Goal: Task Accomplishment & Management: Complete application form

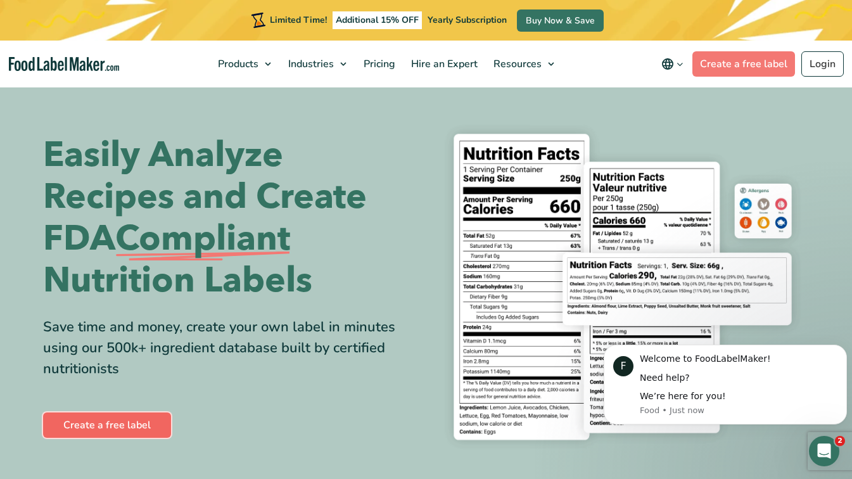
click at [101, 425] on link "Create a free label" at bounding box center [107, 424] width 128 height 25
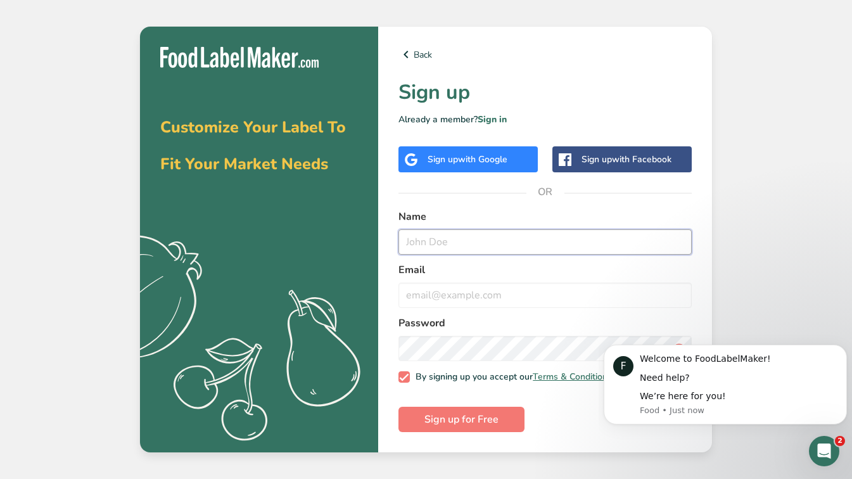
click at [440, 236] on input "text" at bounding box center [544, 241] width 293 height 25
type input "Hetaher Beelar"
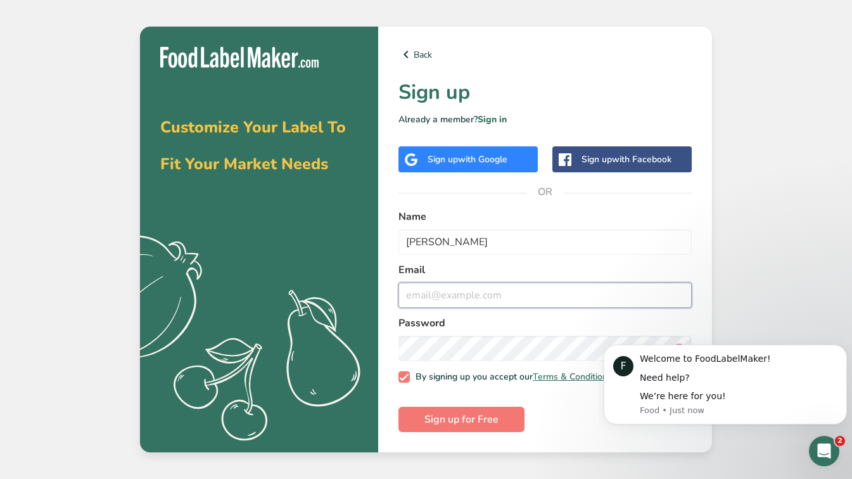
click at [446, 291] on input "email" at bounding box center [544, 295] width 293 height 25
type input "heather@therenownedhound.com"
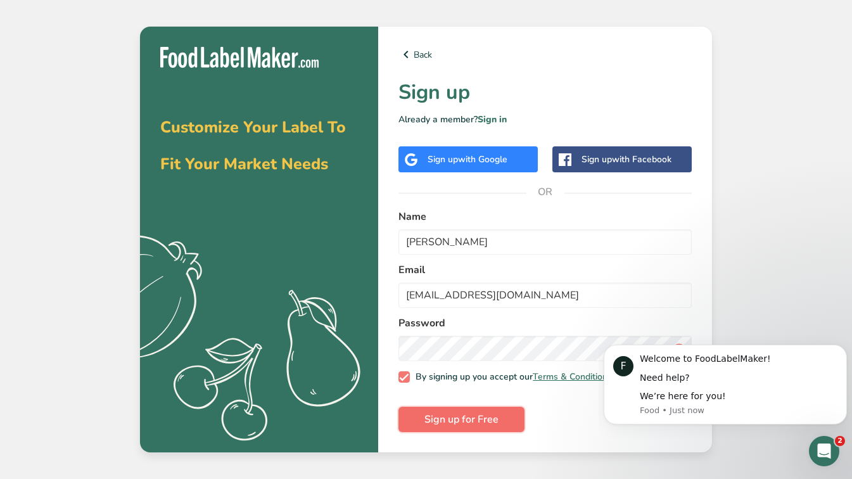
click at [453, 421] on span "Sign up for Free" at bounding box center [461, 419] width 74 height 15
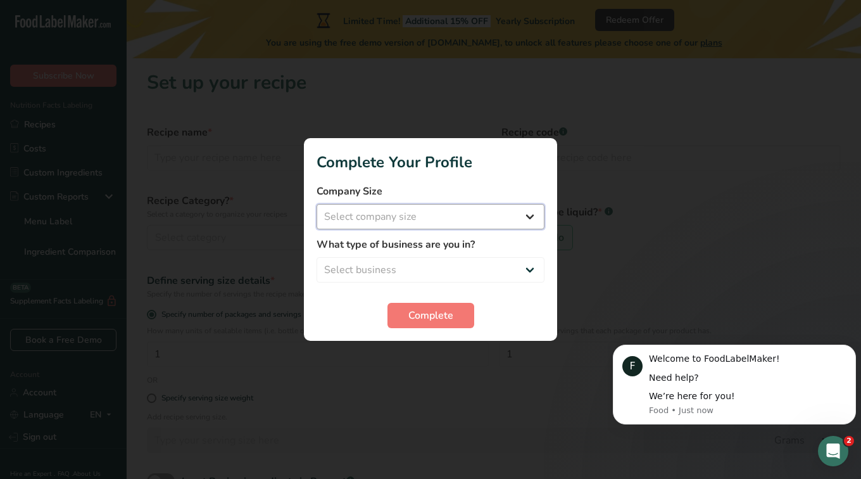
click at [524, 213] on select "Select company size Fewer than 10 Employees 10 to 50 Employees 51 to 500 Employ…" at bounding box center [431, 216] width 228 height 25
select select "1"
click at [317, 204] on select "Select company size Fewer than 10 Employees 10 to 50 Employees 51 to 500 Employ…" at bounding box center [431, 216] width 228 height 25
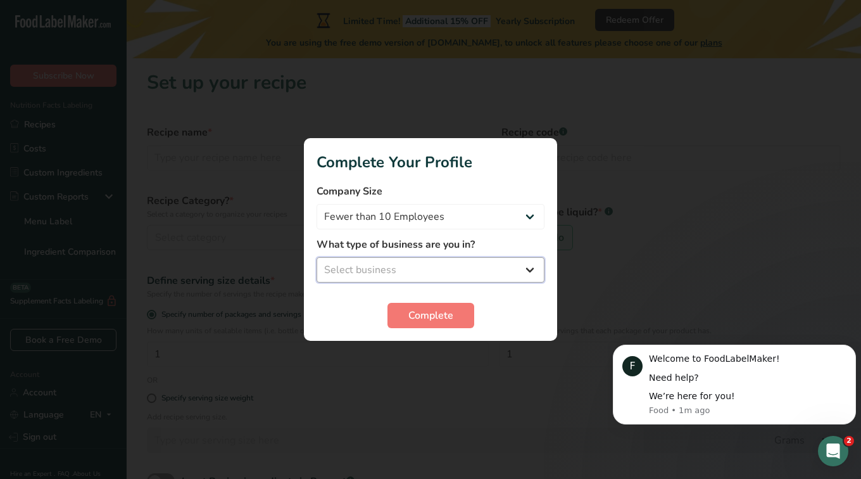
click at [405, 266] on select "Select business Packaged Food Manufacturer Restaurant & Cafe Bakery Meal Plans …" at bounding box center [431, 269] width 228 height 25
select select "8"
click at [317, 257] on select "Select business Packaged Food Manufacturer Restaurant & Cafe Bakery Meal Plans …" at bounding box center [431, 269] width 228 height 25
click at [424, 318] on span "Complete" at bounding box center [431, 315] width 45 height 15
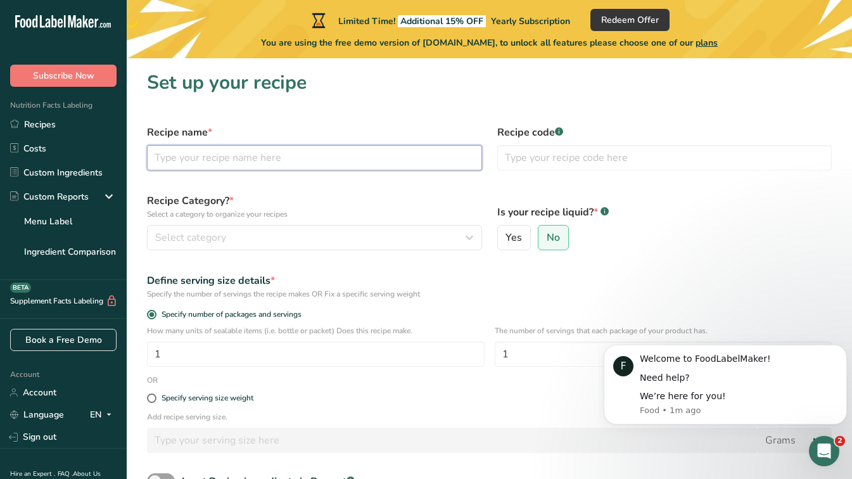
click at [229, 159] on input "text" at bounding box center [314, 157] width 335 height 25
type input "Regular Blend"
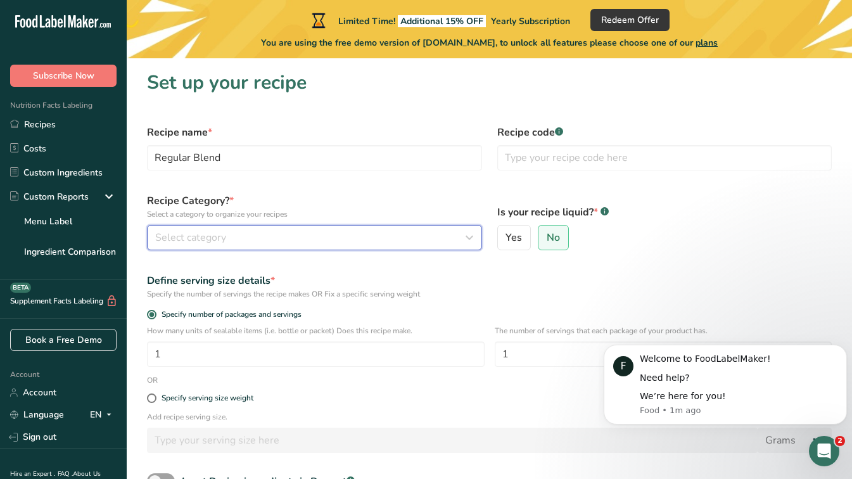
click at [265, 231] on div "Select category" at bounding box center [310, 237] width 311 height 15
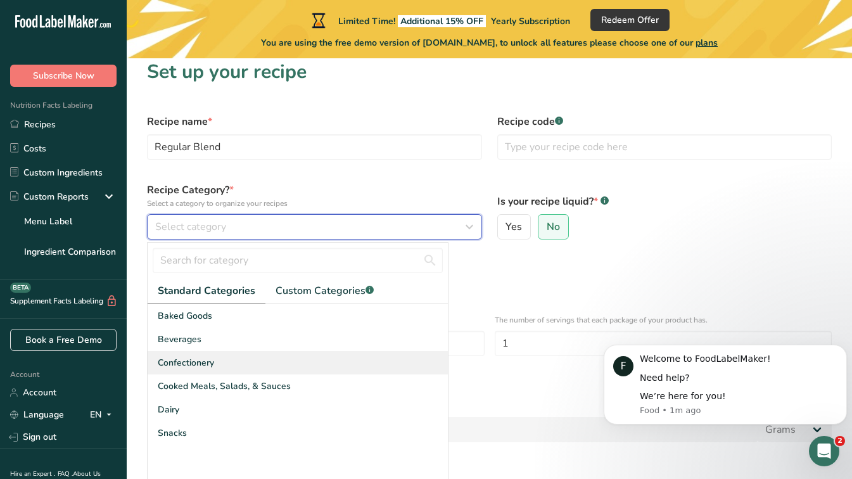
scroll to position [63, 0]
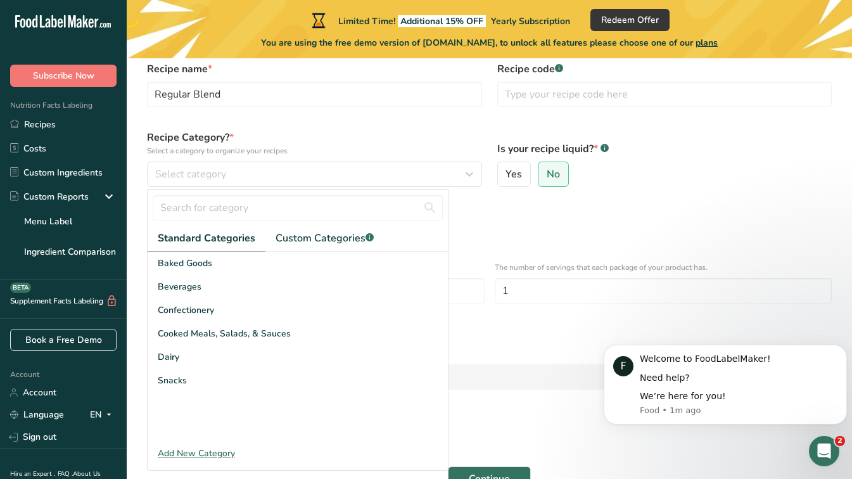
click at [201, 449] on div "Add New Category" at bounding box center [298, 453] width 300 height 13
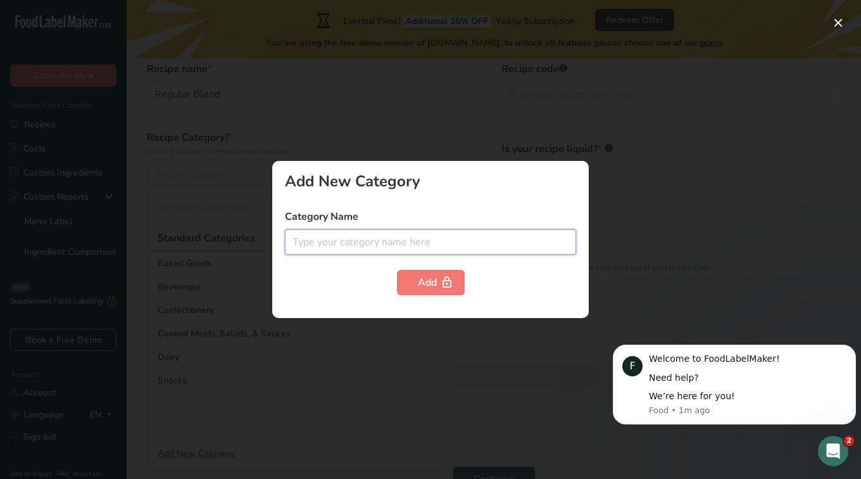
click at [305, 244] on input "text" at bounding box center [430, 241] width 291 height 25
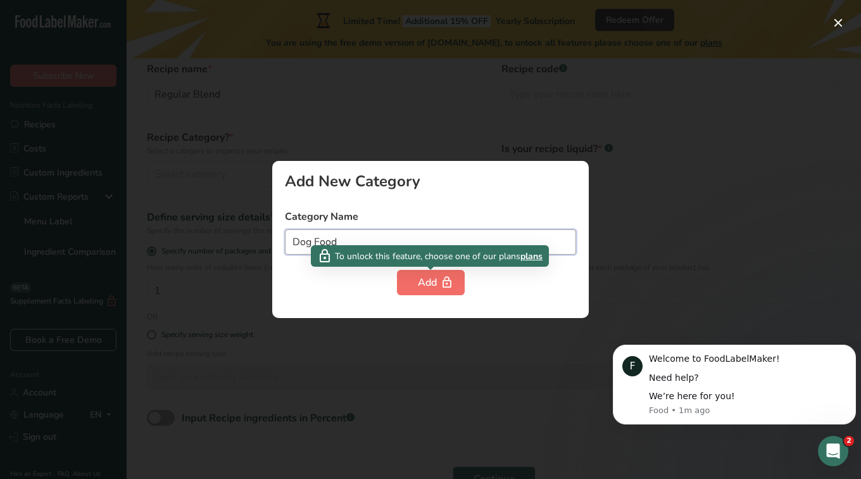
type input "Dog Food"
click at [422, 281] on div "Add" at bounding box center [431, 282] width 26 height 15
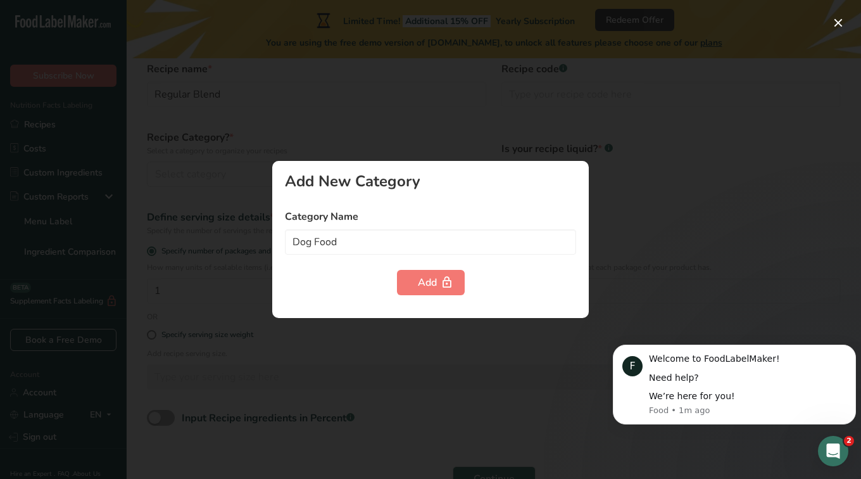
click at [649, 178] on div at bounding box center [430, 239] width 861 height 479
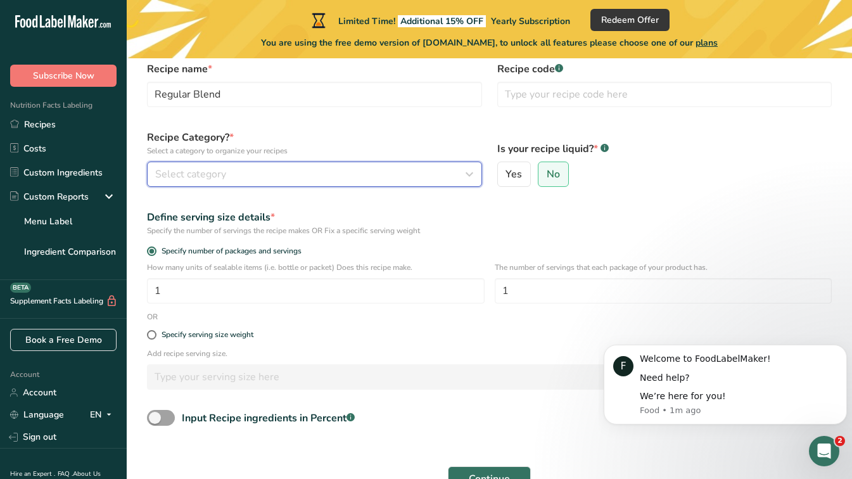
click at [248, 182] on button "Select category" at bounding box center [314, 174] width 335 height 25
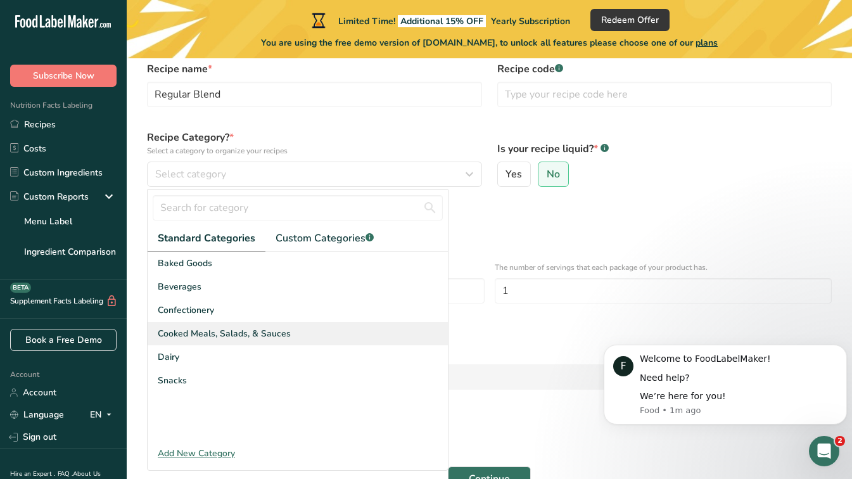
click at [192, 324] on div "Cooked Meals, Salads, & Sauces" at bounding box center [298, 333] width 300 height 23
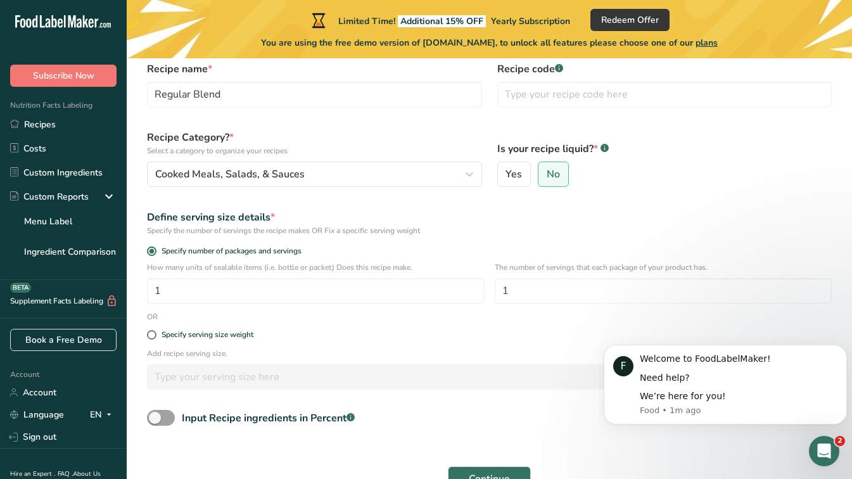
scroll to position [127, 0]
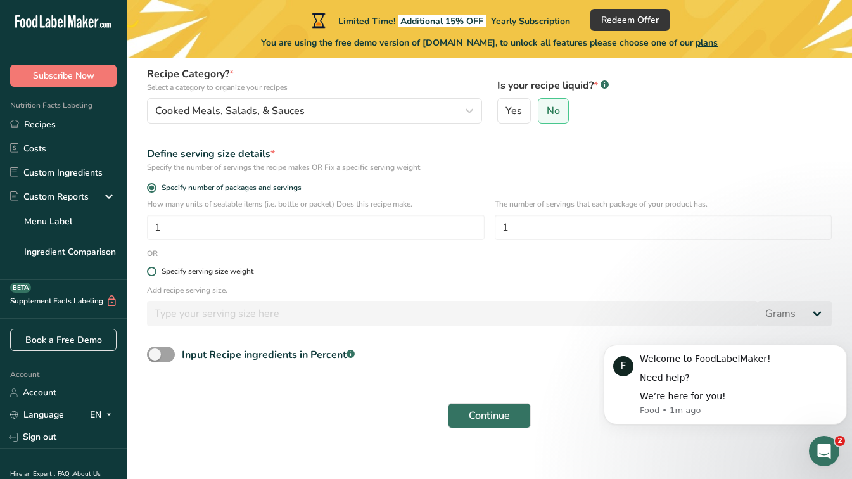
click at [151, 271] on span at bounding box center [152, 272] width 10 height 10
click at [151, 271] on input "Specify serving size weight" at bounding box center [151, 271] width 8 height 8
radio input "true"
radio input "false"
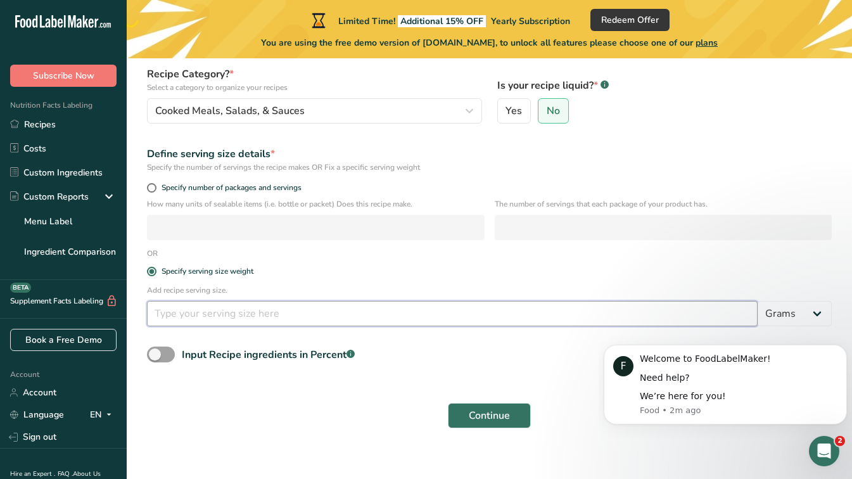
click at [190, 310] on input "number" at bounding box center [452, 313] width 611 height 25
type input "1"
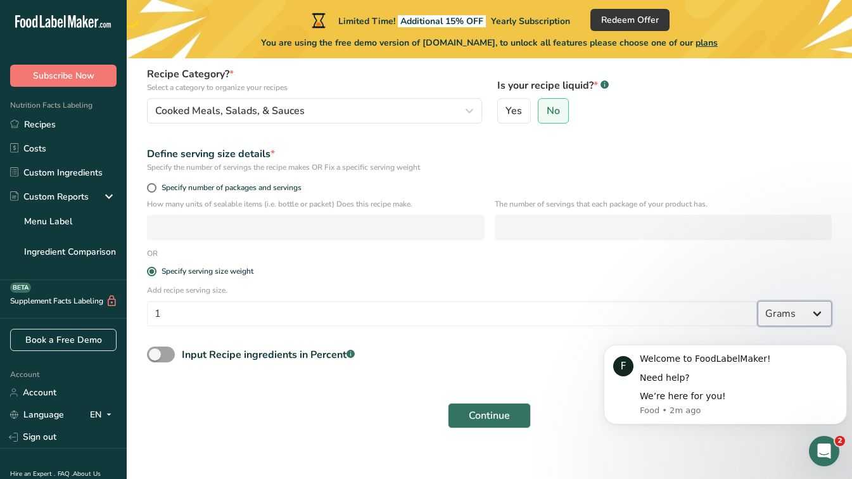
click at [813, 318] on select "Grams kg mg mcg lb oz l mL fl oz tbsp tsp cup qt gallon" at bounding box center [795, 313] width 74 height 25
select select "12"
click at [758, 301] on select "Grams kg mg mcg lb oz l mL fl oz tbsp tsp cup qt gallon" at bounding box center [795, 313] width 74 height 25
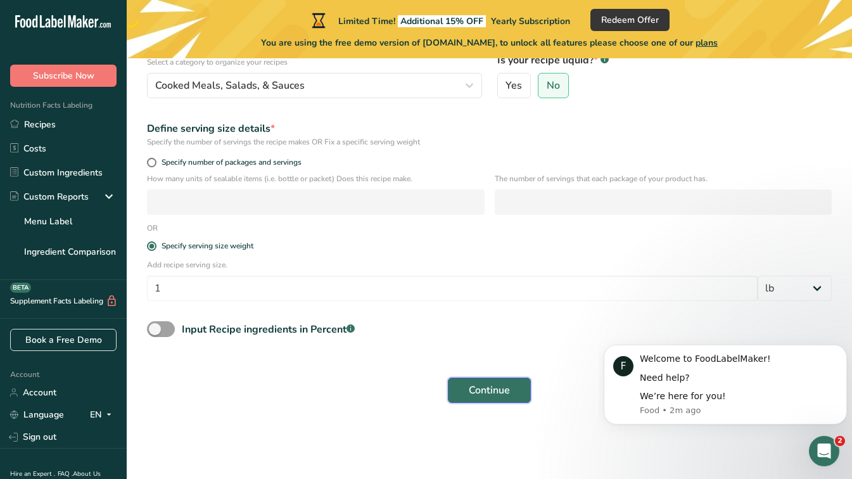
click at [481, 388] on span "Continue" at bounding box center [489, 390] width 41 height 15
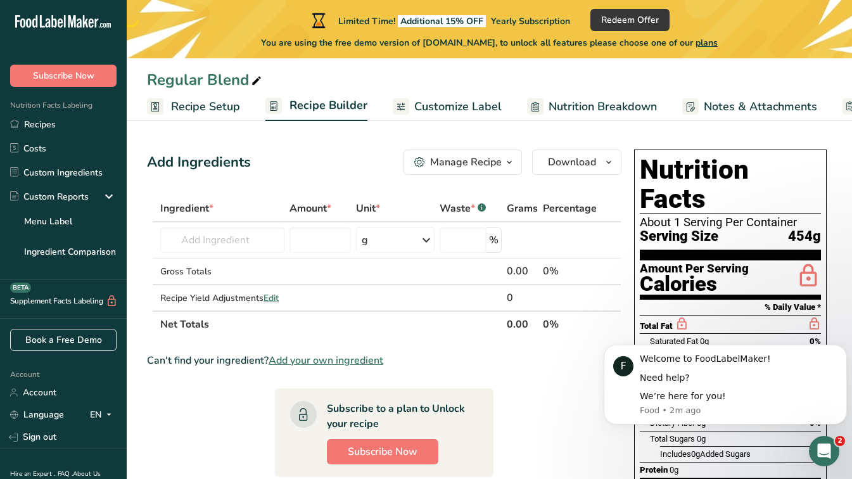
click at [502, 166] on span "button" at bounding box center [509, 162] width 15 height 15
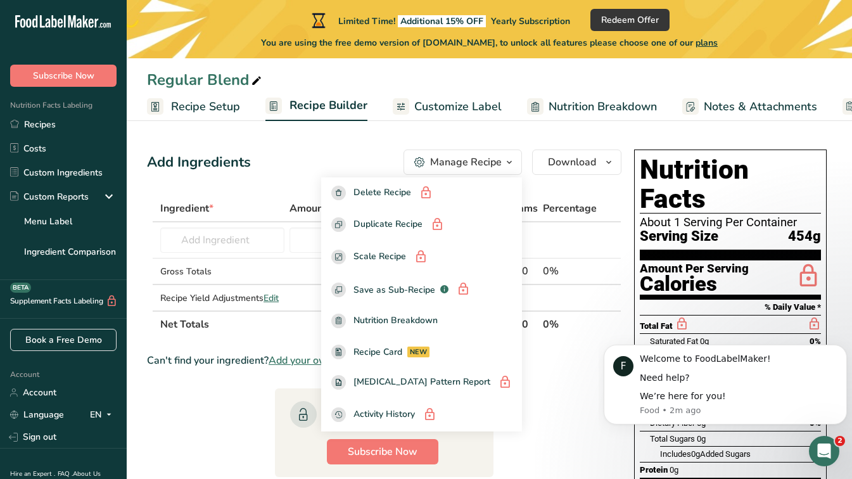
click at [502, 166] on span "button" at bounding box center [509, 162] width 15 height 15
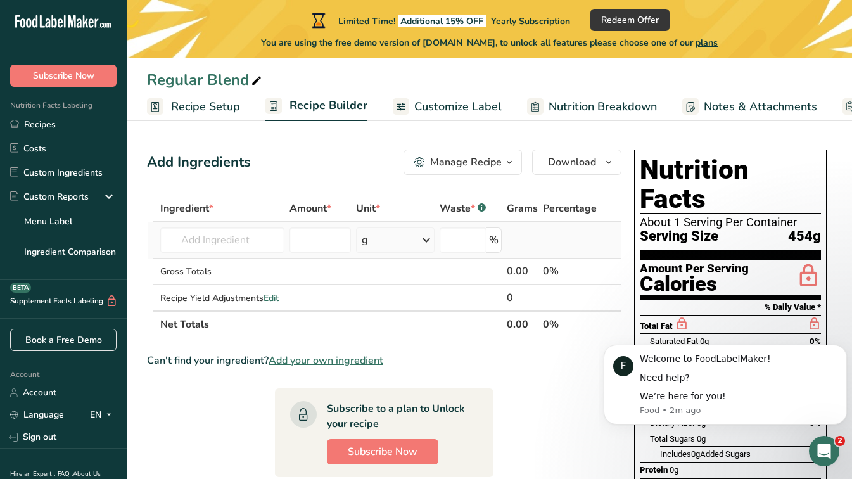
click at [427, 239] on icon at bounding box center [426, 240] width 15 height 23
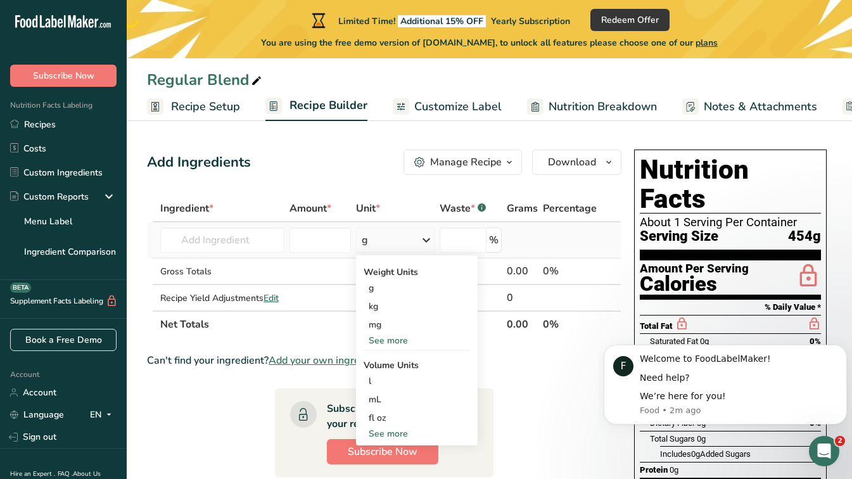
click at [390, 341] on div "See more" at bounding box center [417, 340] width 106 height 13
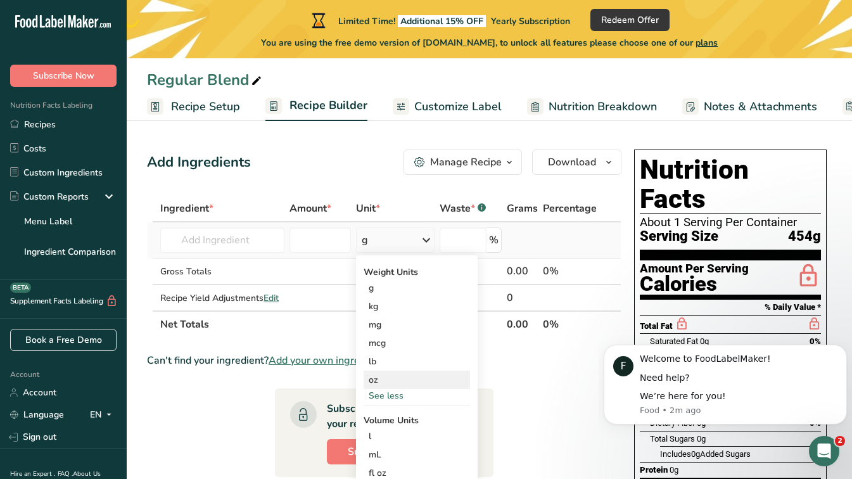
click at [384, 377] on div "oz" at bounding box center [417, 380] width 106 height 18
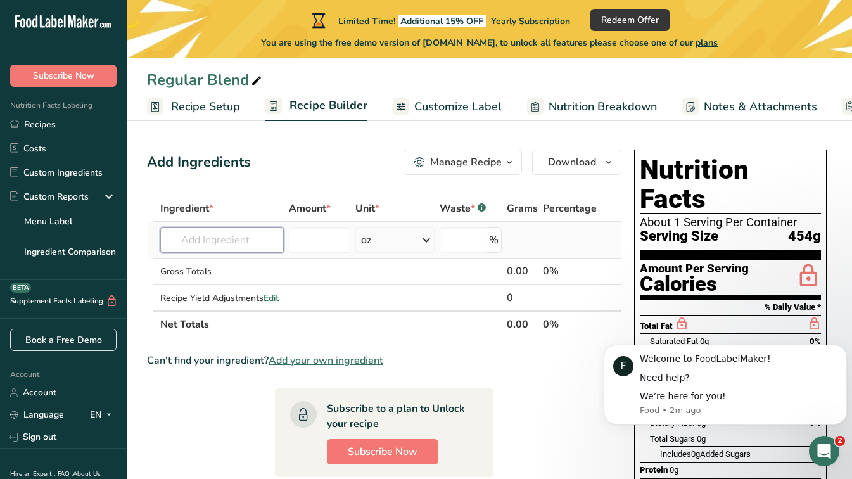
click at [225, 242] on input "text" at bounding box center [222, 239] width 124 height 25
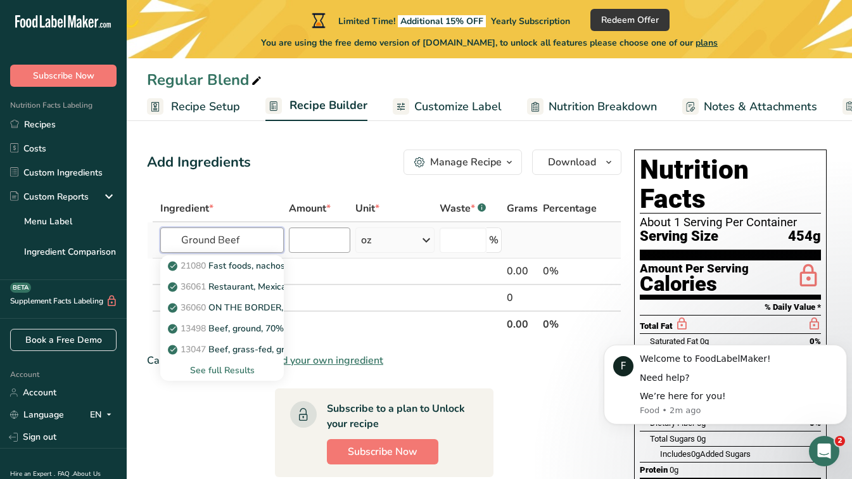
type input "Ground Beef"
click at [306, 244] on input "number" at bounding box center [319, 239] width 61 height 25
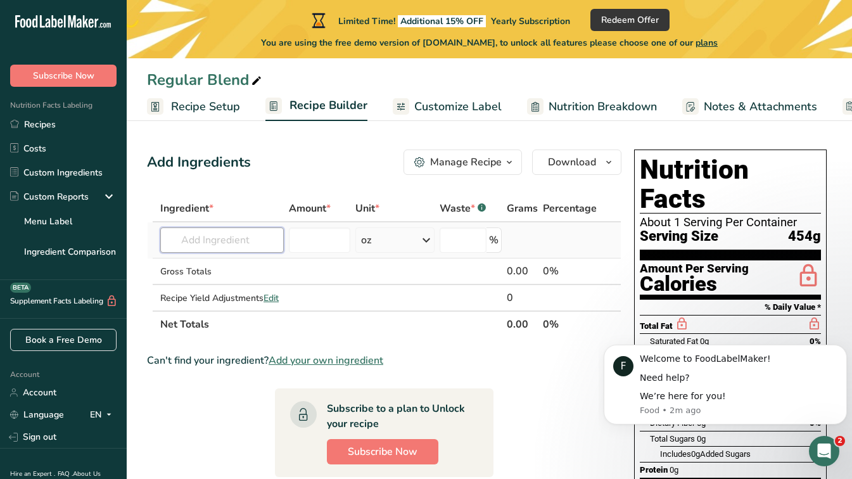
click at [258, 244] on input "text" at bounding box center [222, 239] width 124 height 25
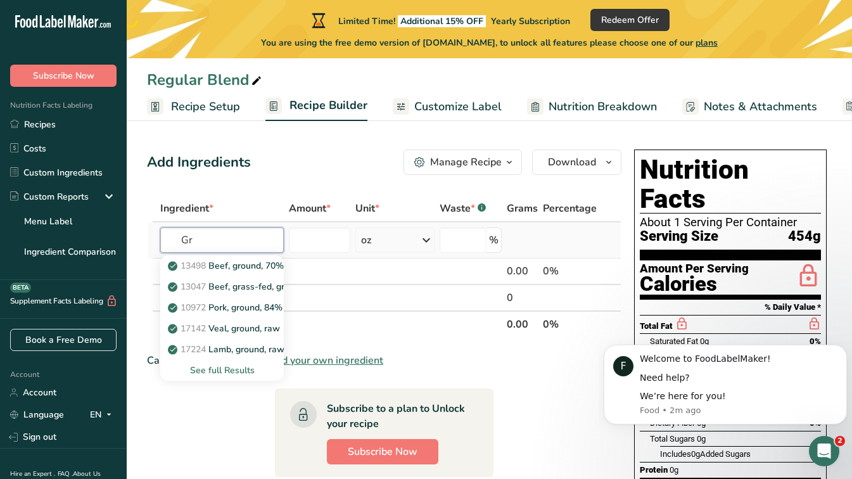
type input "G"
type input "Beef"
click at [227, 368] on div "See full Results" at bounding box center [221, 370] width 103 height 13
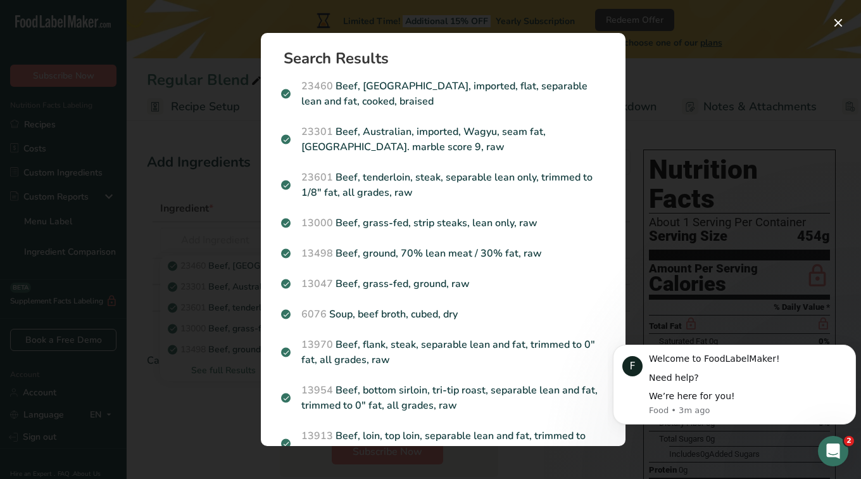
click at [685, 83] on div "Search results modal" at bounding box center [430, 239] width 861 height 479
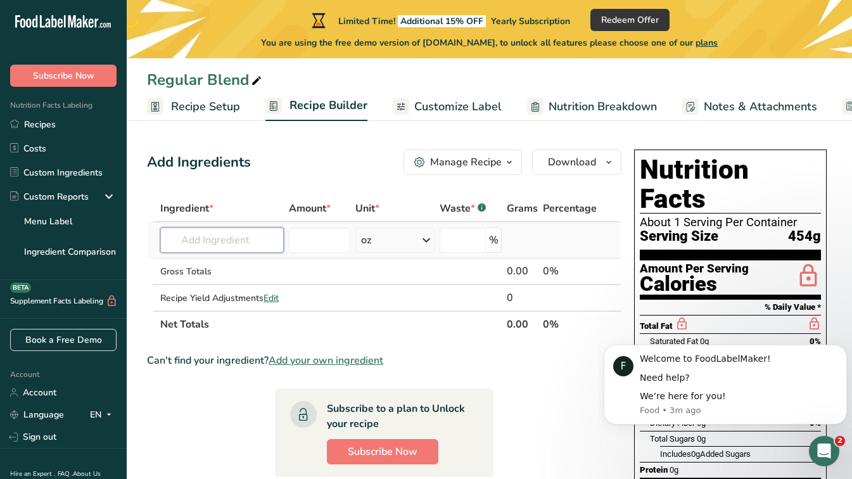
click at [266, 245] on input "text" at bounding box center [222, 239] width 124 height 25
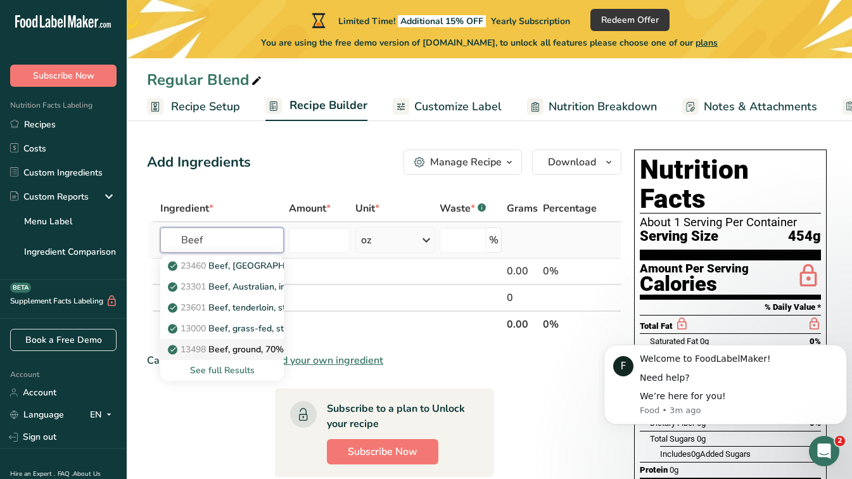
type input "Beef"
click at [269, 348] on p "13498 Beef, ground, 70% lean meat / 30% fat, raw" at bounding box center [278, 349] width 217 height 13
type input "Beef, ground, 70% lean meat / 30% fat, raw"
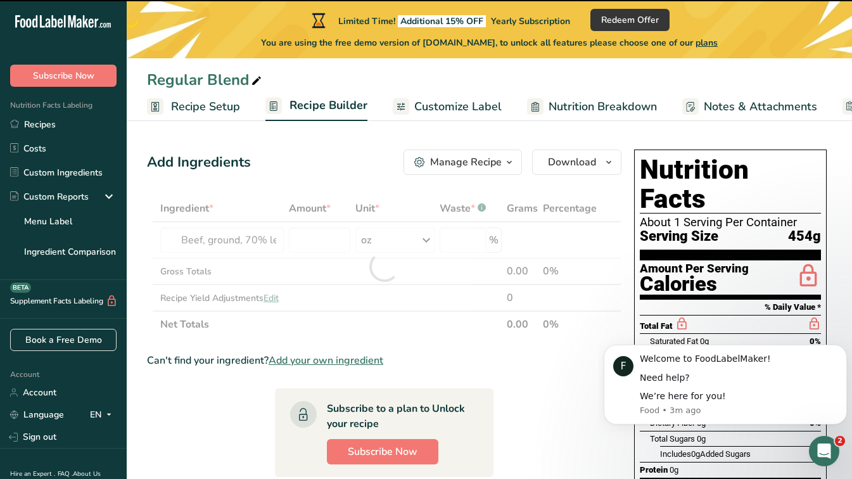
type input "0"
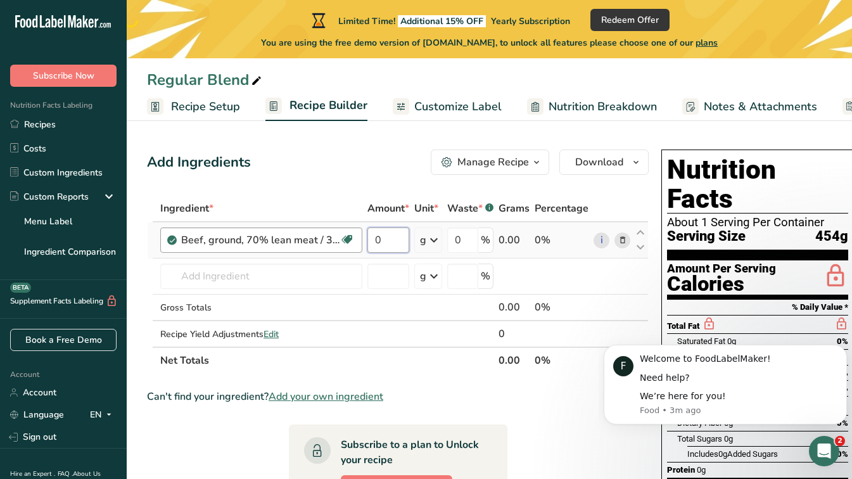
drag, startPoint x: 384, startPoint y: 240, endPoint x: 362, endPoint y: 240, distance: 22.2
click at [362, 240] on tr "Beef, ground, 70% lean meat / 30% fat, raw Dairy free Gluten free Soy free 0 g …" at bounding box center [398, 240] width 500 height 36
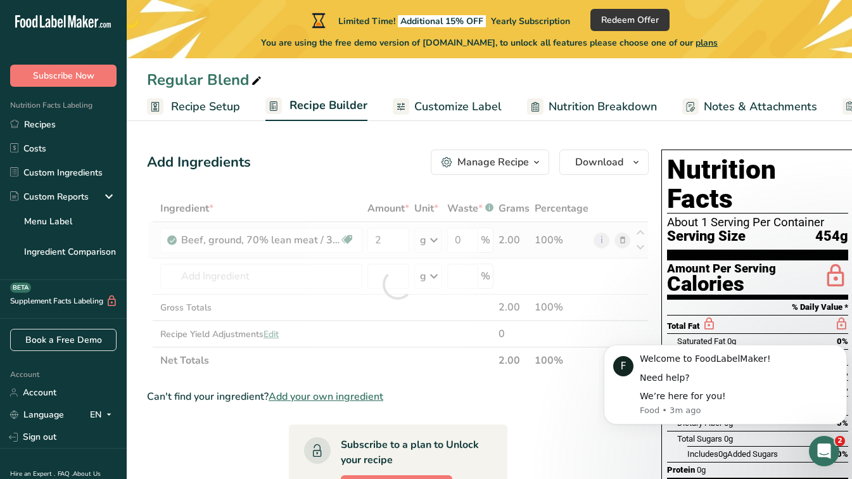
click at [435, 232] on div "Ingredient * Amount * Unit * Waste * .a-a{fill:#347362;}.b-a{fill:#fff;} Grams …" at bounding box center [398, 284] width 502 height 179
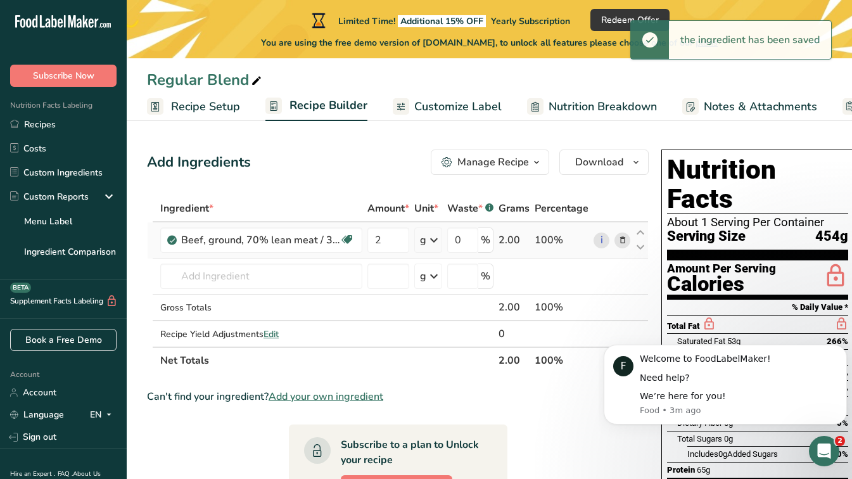
click at [435, 239] on icon at bounding box center [433, 240] width 15 height 23
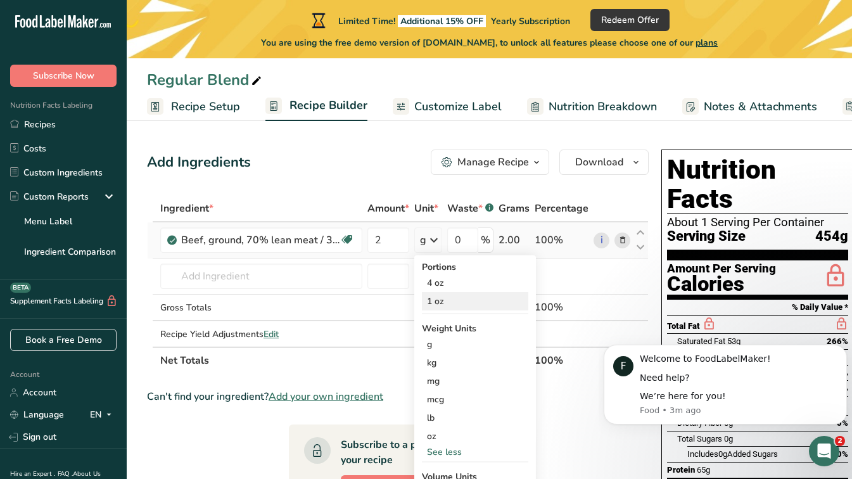
click at [438, 300] on div "1 oz" at bounding box center [475, 301] width 106 height 18
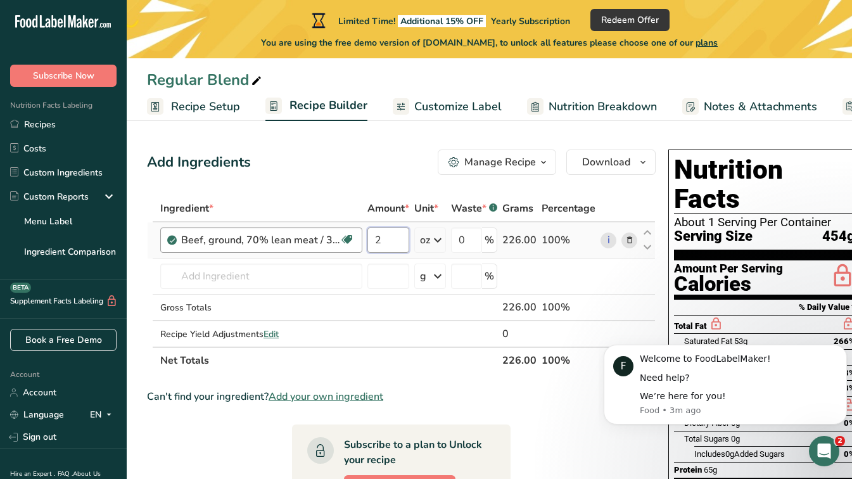
drag, startPoint x: 380, startPoint y: 239, endPoint x: 360, endPoint y: 239, distance: 19.6
click at [360, 239] on tr "Beef, ground, 70% lean meat / 30% fat, raw Dairy free Gluten free Soy free 2 oz…" at bounding box center [401, 240] width 507 height 36
type input "1"
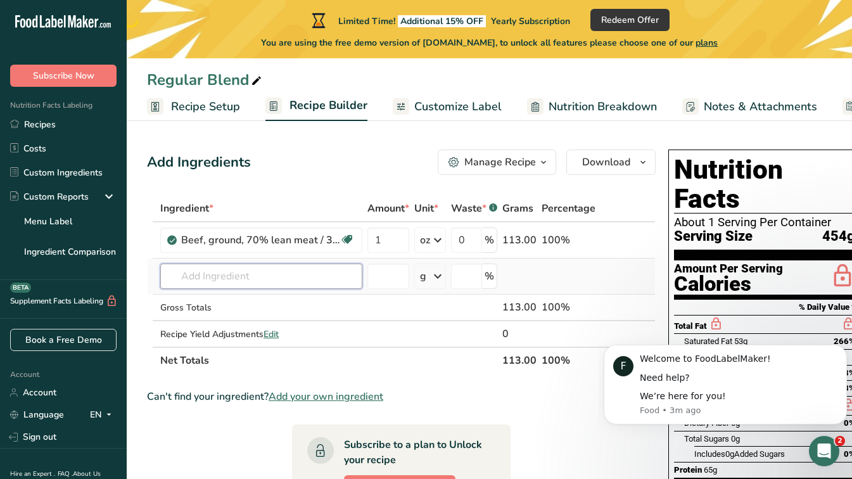
click at [245, 276] on div "Ingredient * Amount * Unit * Waste * .a-a{fill:#347362;}.b-a{fill:#fff;} Grams …" at bounding box center [401, 284] width 509 height 179
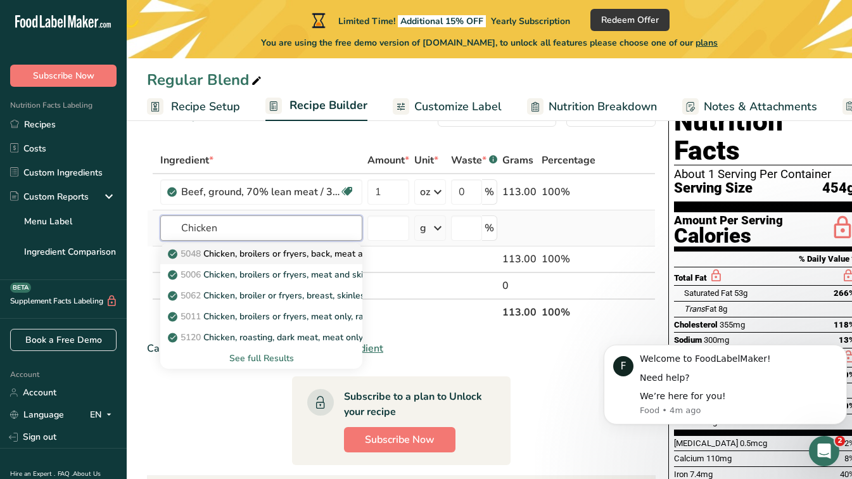
scroll to position [63, 0]
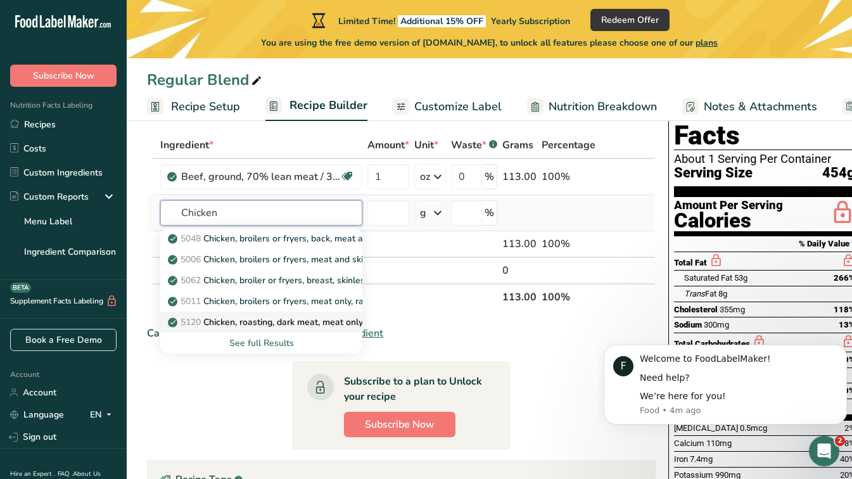
type input "Chicken"
click at [250, 321] on p "5120 Chicken, roasting, dark meat, meat only, cooked, roasted" at bounding box center [300, 321] width 261 height 13
type input "Chicken, roasting, dark meat, meat only, cooked, roasted"
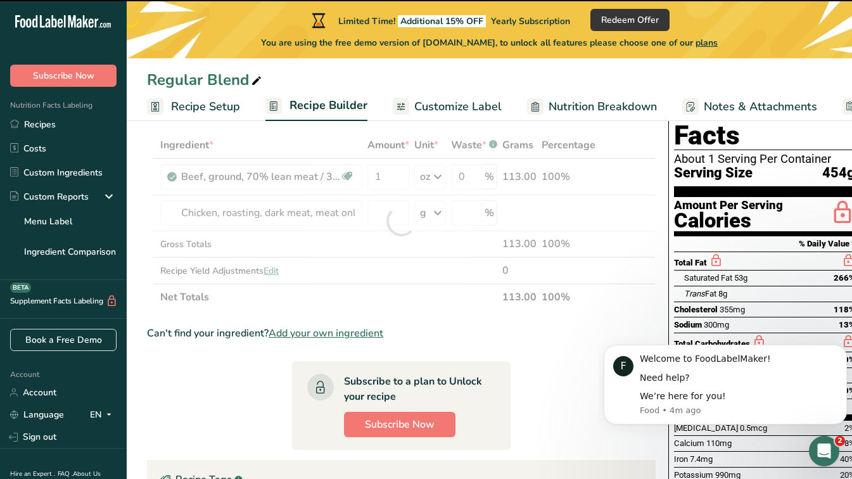
type input "0"
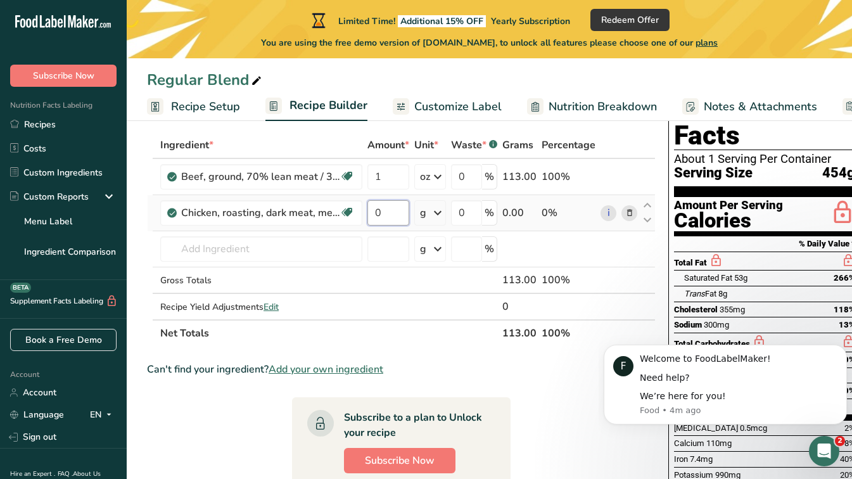
drag, startPoint x: 382, startPoint y: 212, endPoint x: 374, endPoint y: 212, distance: 7.6
click at [374, 212] on input "0" at bounding box center [388, 212] width 42 height 25
type input "1"
click at [434, 210] on div "Ingredient * Amount * Unit * Waste * .a-a{fill:#347362;}.b-a{fill:#fff;} Grams …" at bounding box center [401, 239] width 509 height 215
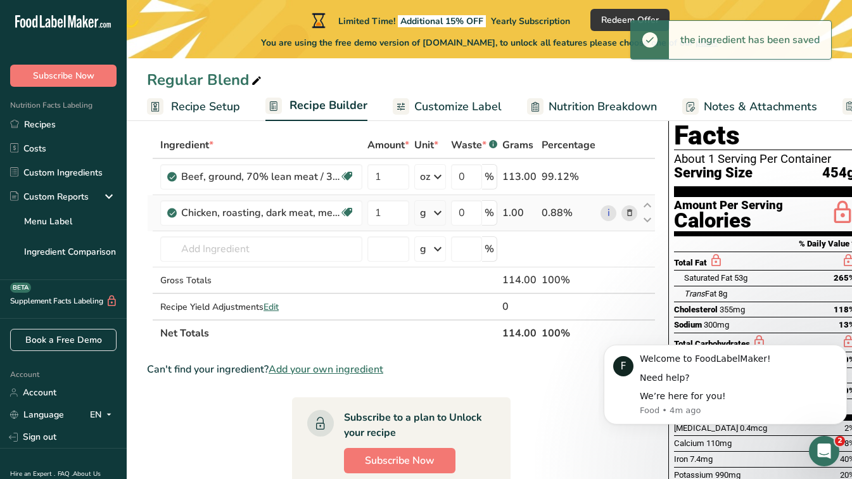
click at [432, 206] on icon at bounding box center [437, 212] width 15 height 23
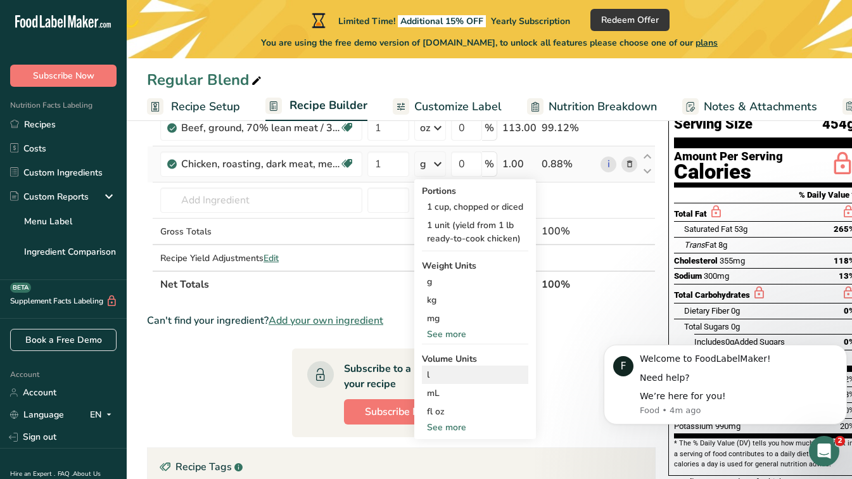
scroll to position [127, 0]
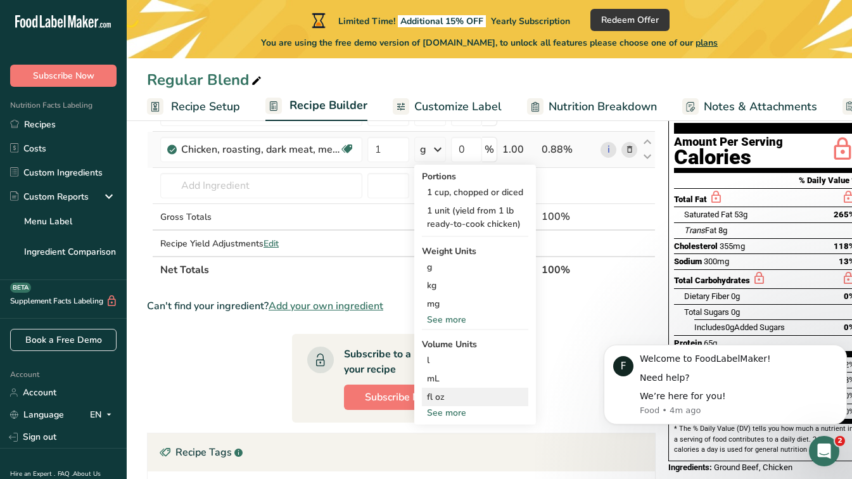
click at [441, 391] on div "fl oz" at bounding box center [475, 396] width 96 height 13
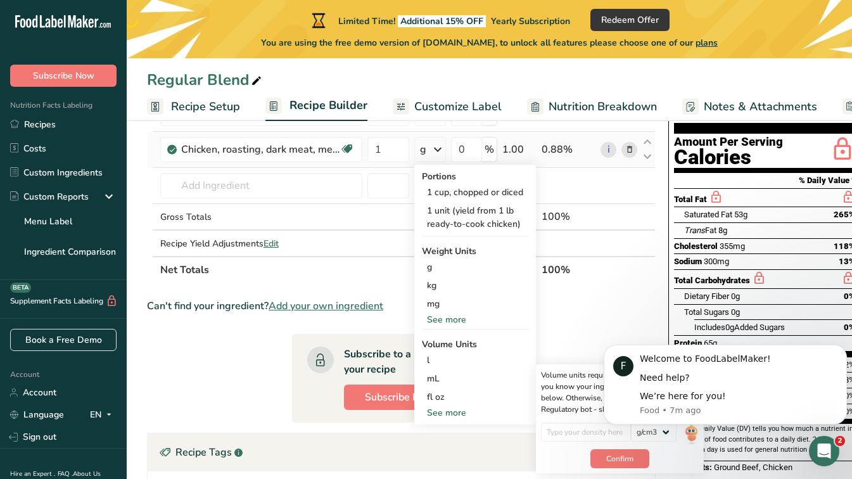
click at [448, 412] on div "See more" at bounding box center [475, 412] width 106 height 13
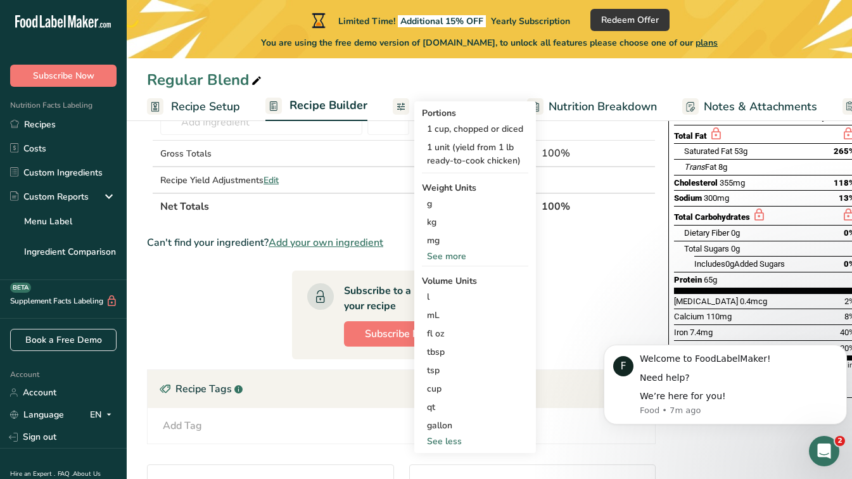
scroll to position [253, 0]
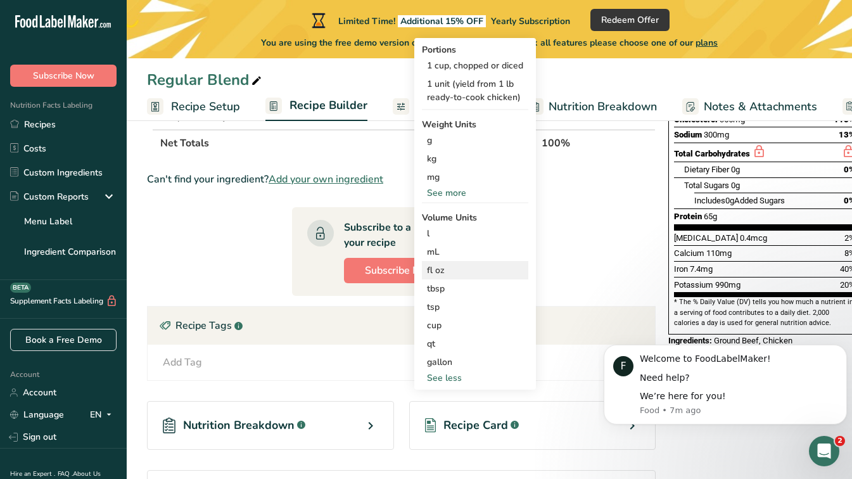
click at [441, 267] on div "fl oz" at bounding box center [475, 269] width 96 height 13
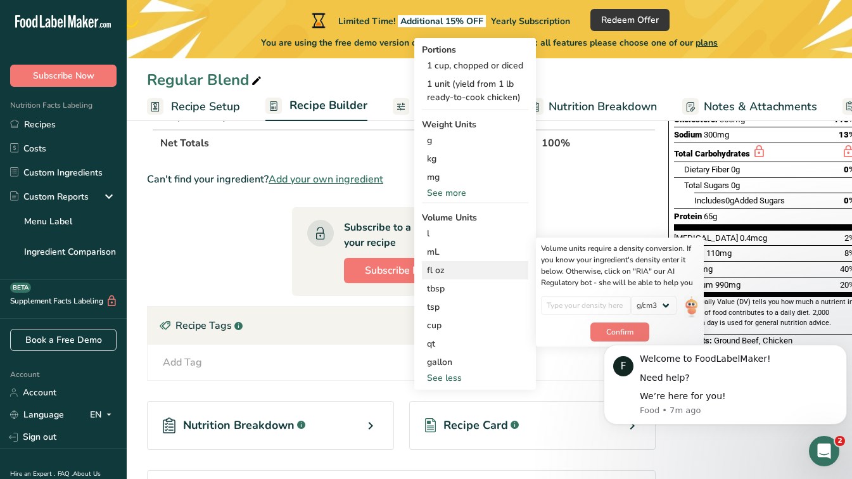
click at [442, 266] on div "fl oz" at bounding box center [475, 269] width 96 height 13
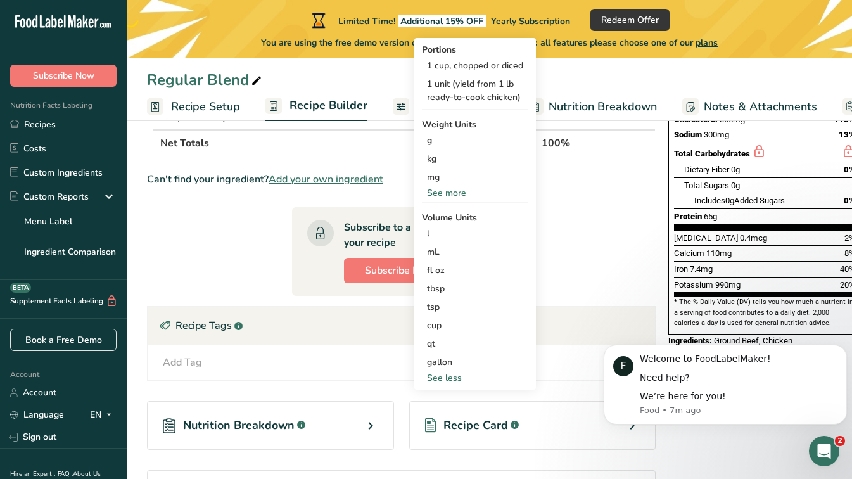
click at [570, 241] on section "Ingredient * Amount * Unit * Waste * .a-a{fill:#347362;}.b-a{fill:#fff;} Grams …" at bounding box center [401, 284] width 509 height 685
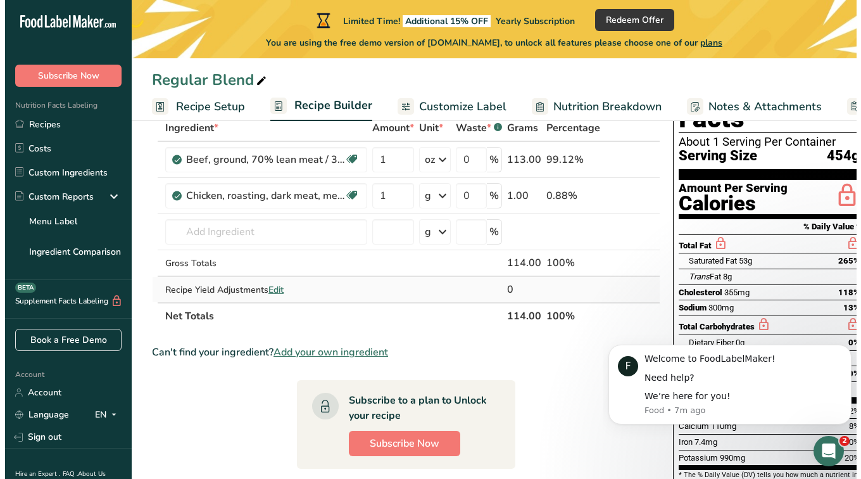
scroll to position [63, 0]
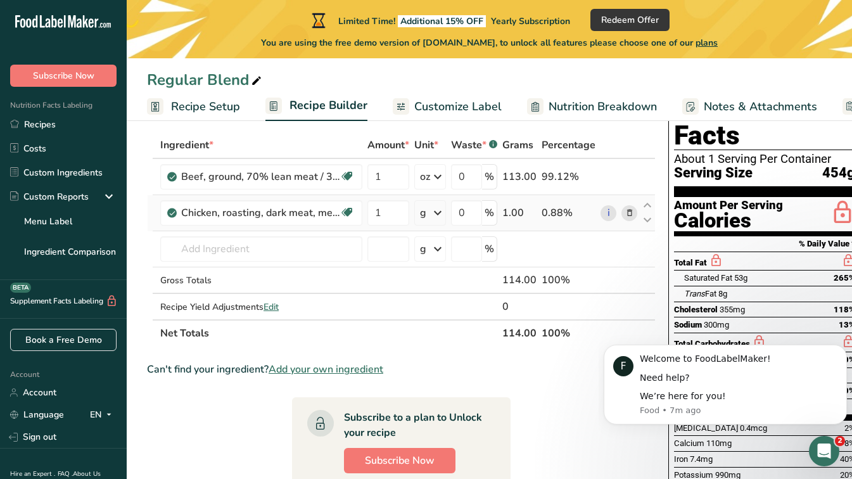
click at [438, 210] on icon at bounding box center [437, 212] width 15 height 23
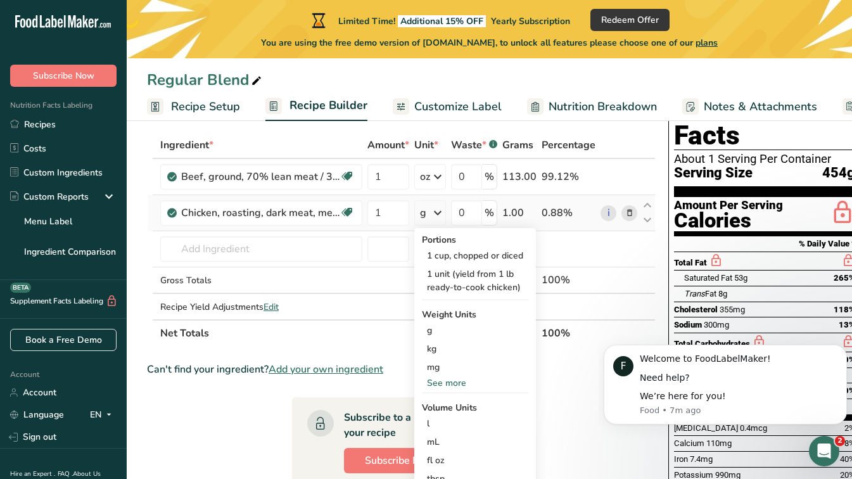
click at [440, 384] on div "See more" at bounding box center [475, 382] width 106 height 13
click at [436, 420] on div "oz" at bounding box center [475, 422] width 106 height 18
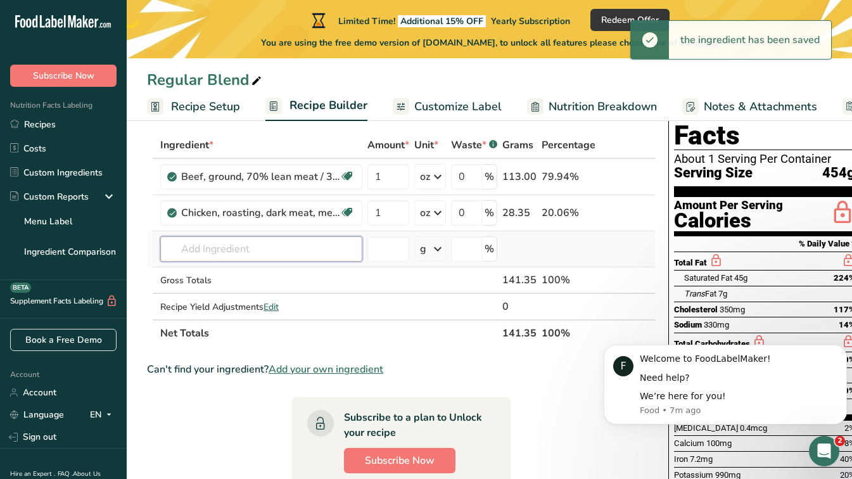
click at [266, 244] on input "text" at bounding box center [261, 248] width 202 height 25
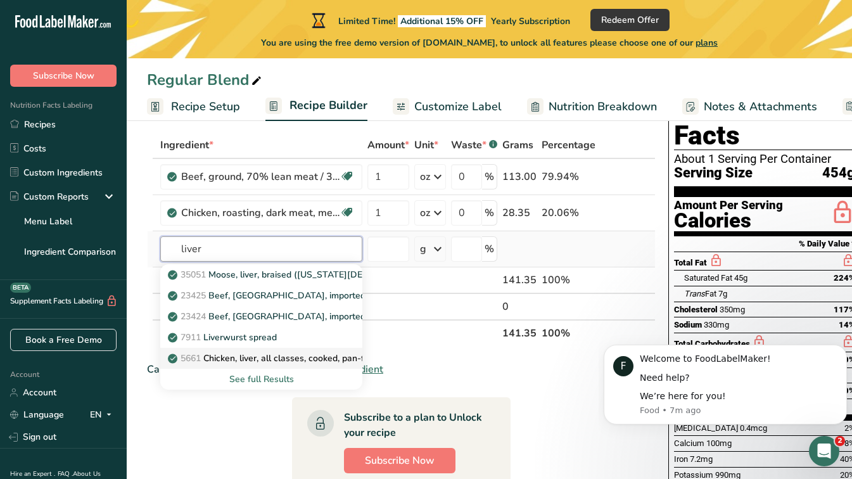
type input "liver"
click at [250, 353] on p "5661 Chicken, liver, all classes, cooked, pan-fried" at bounding box center [274, 358] width 209 height 13
type input "Chicken, liver, all classes, cooked, pan-fried"
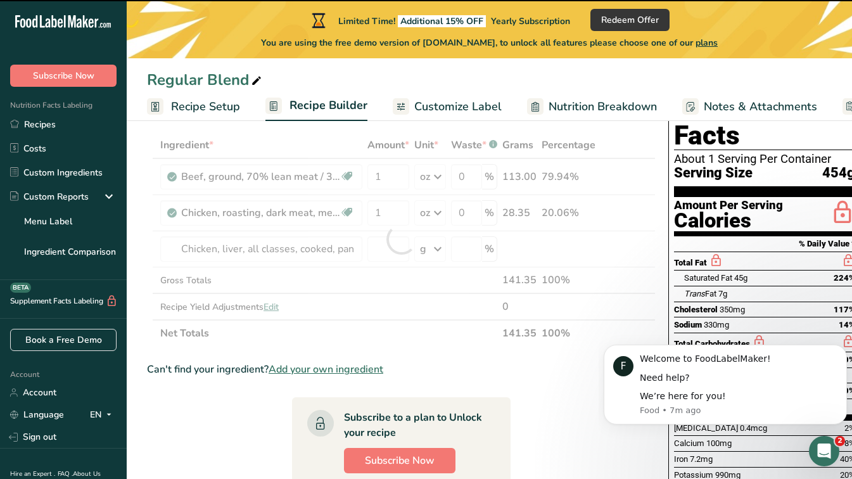
type input "0"
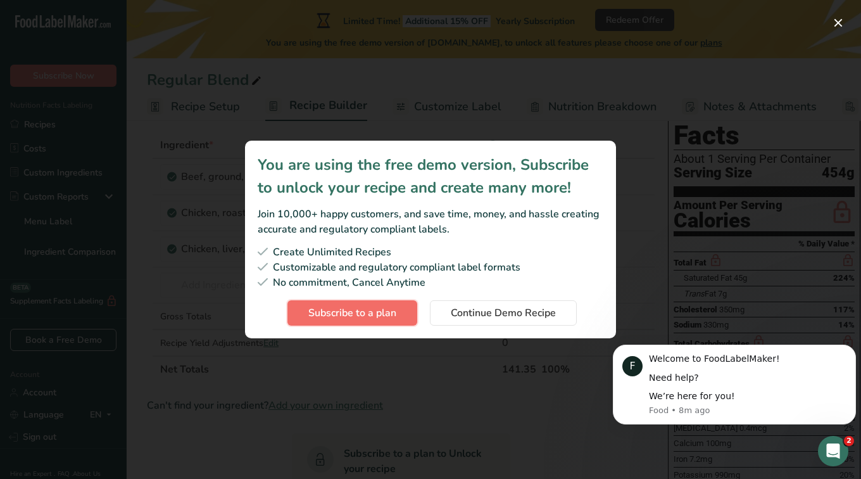
click at [377, 318] on span "Subscribe to a plan" at bounding box center [352, 312] width 88 height 15
